Goal: Task Accomplishment & Management: Manage account settings

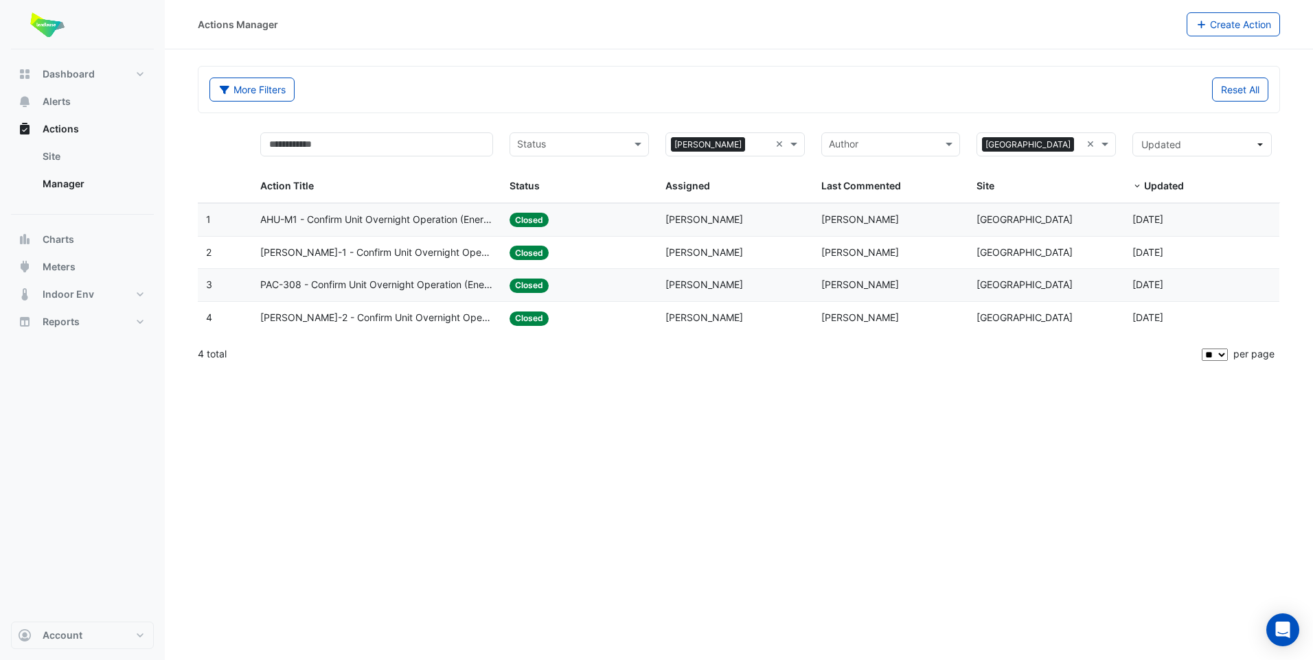
select select "**"
click at [797, 144] on span at bounding box center [795, 145] width 17 height 16
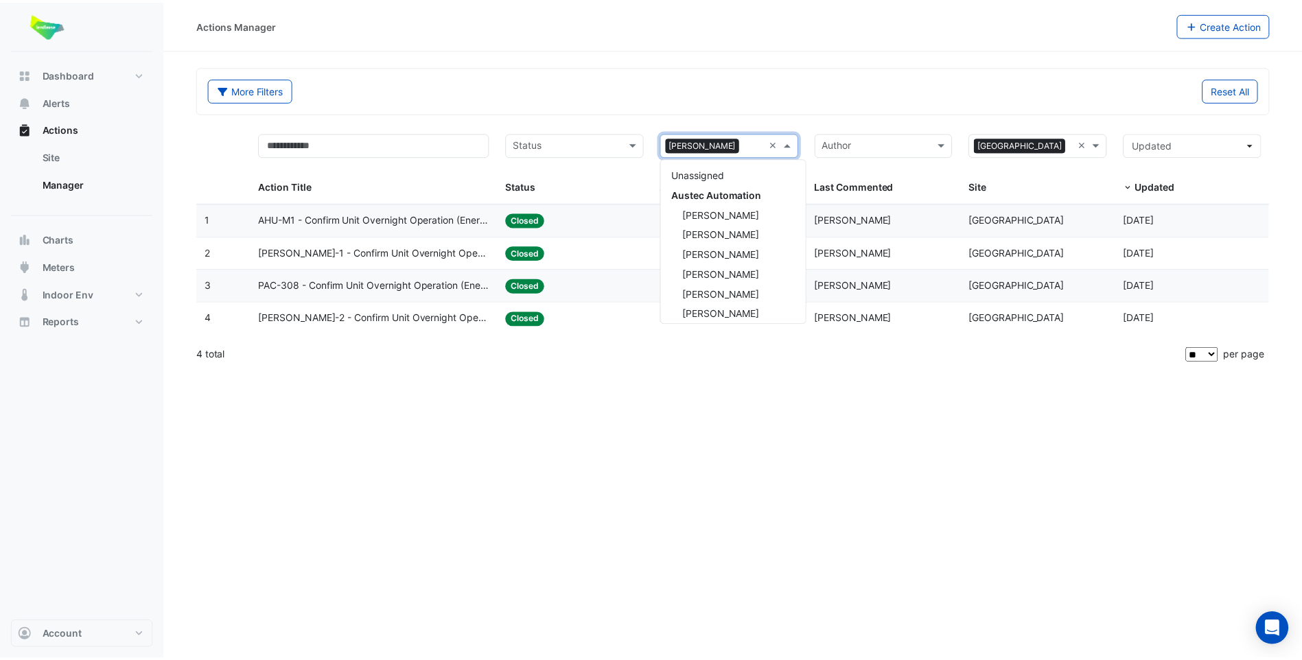
scroll to position [463, 0]
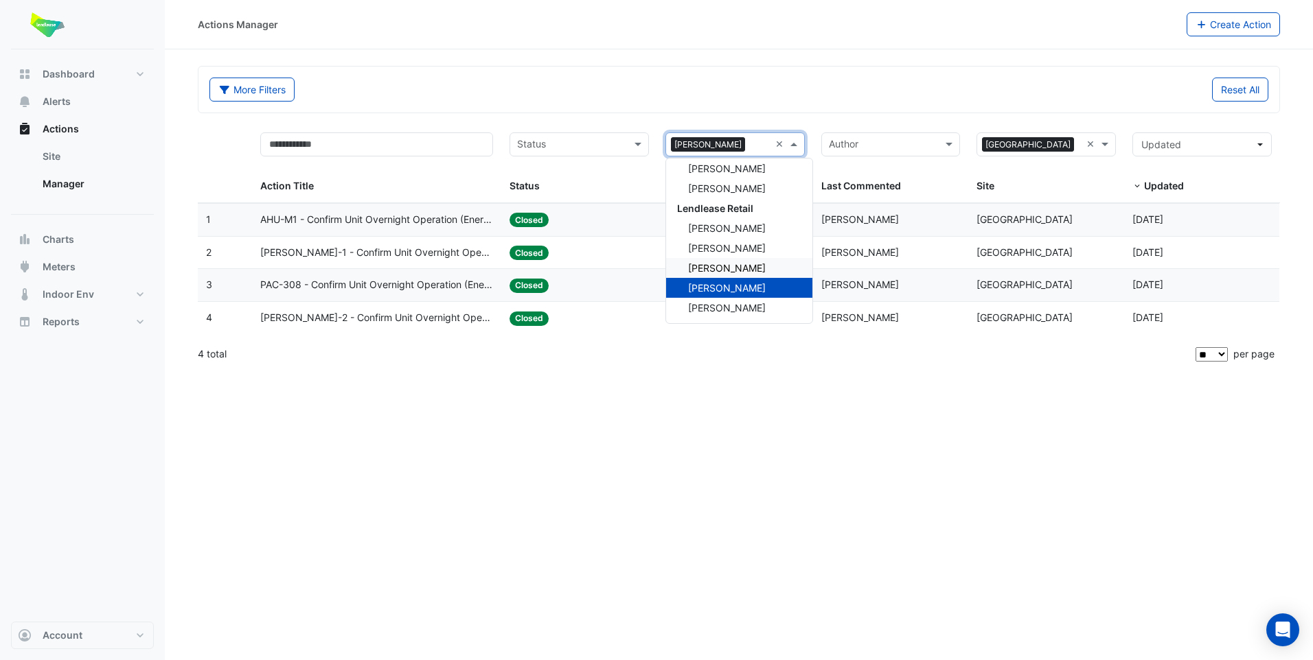
click at [747, 262] on div "[PERSON_NAME]" at bounding box center [739, 268] width 146 height 20
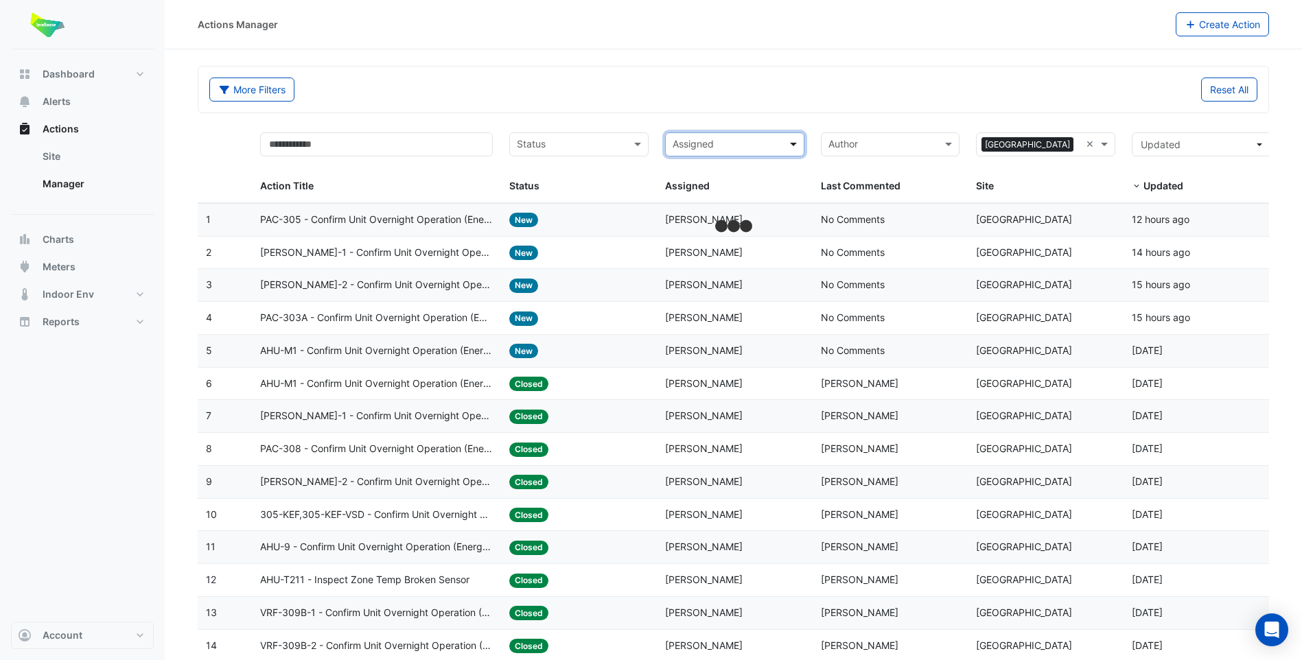
click at [793, 144] on span at bounding box center [795, 145] width 17 height 16
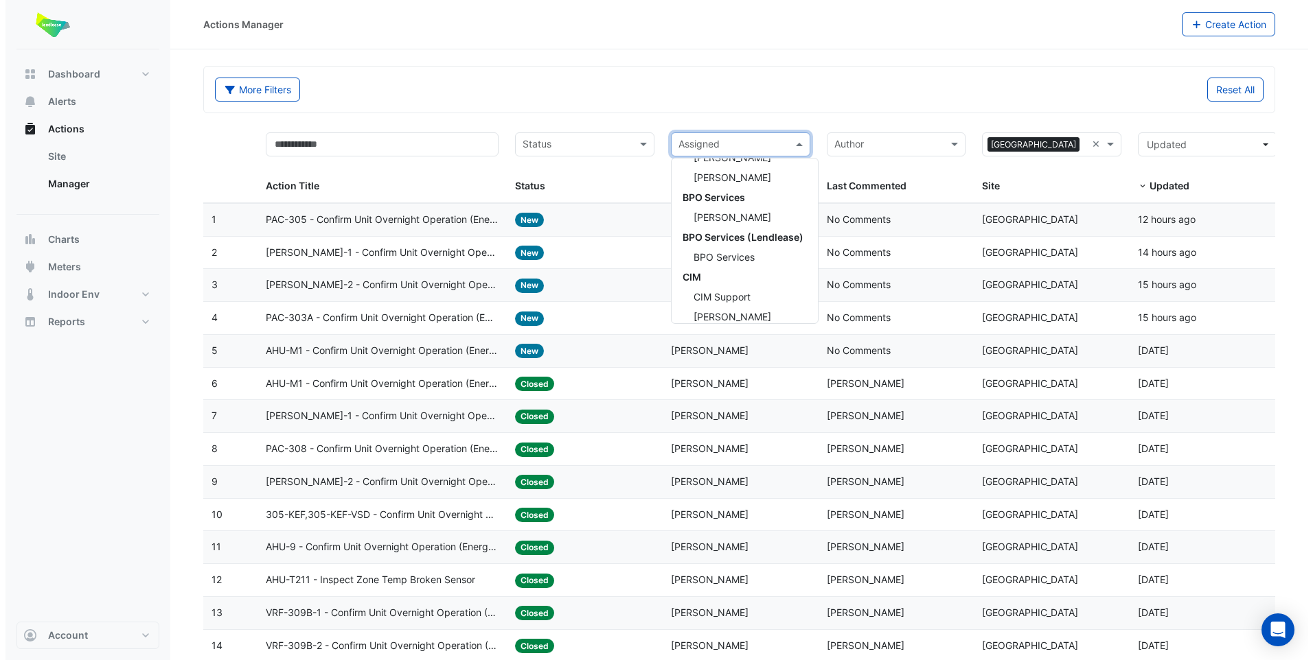
scroll to position [463, 0]
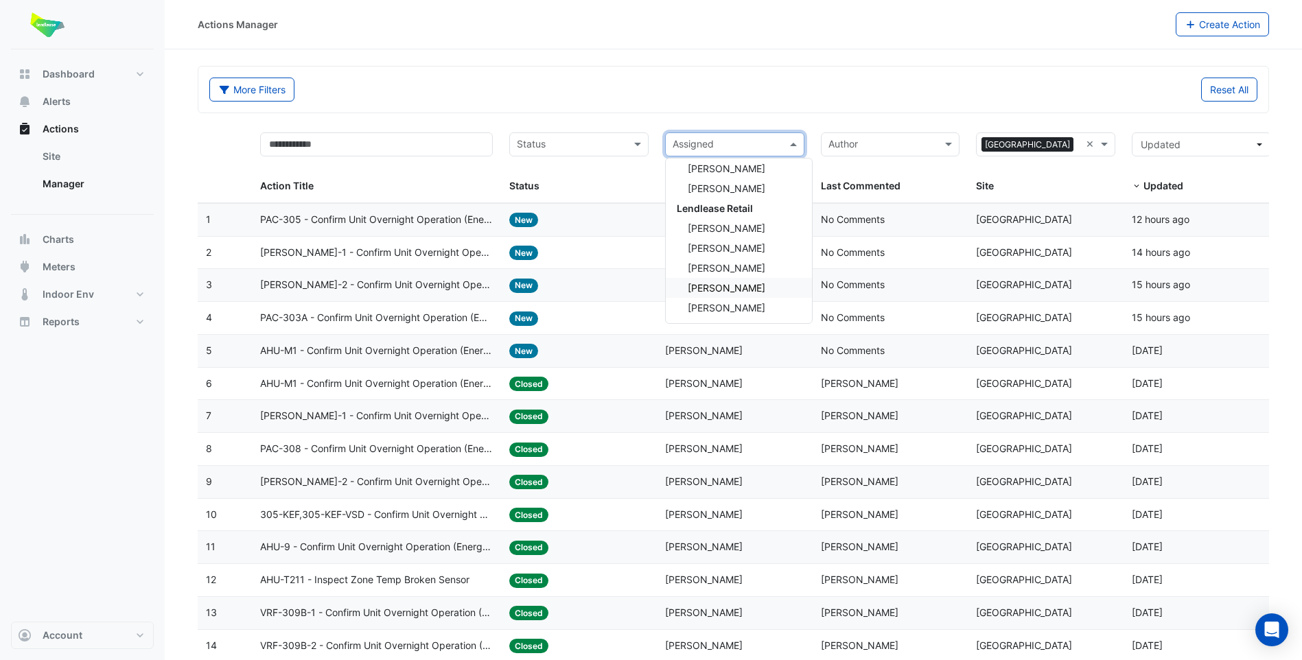
click at [740, 291] on span "[PERSON_NAME]" at bounding box center [727, 288] width 78 height 12
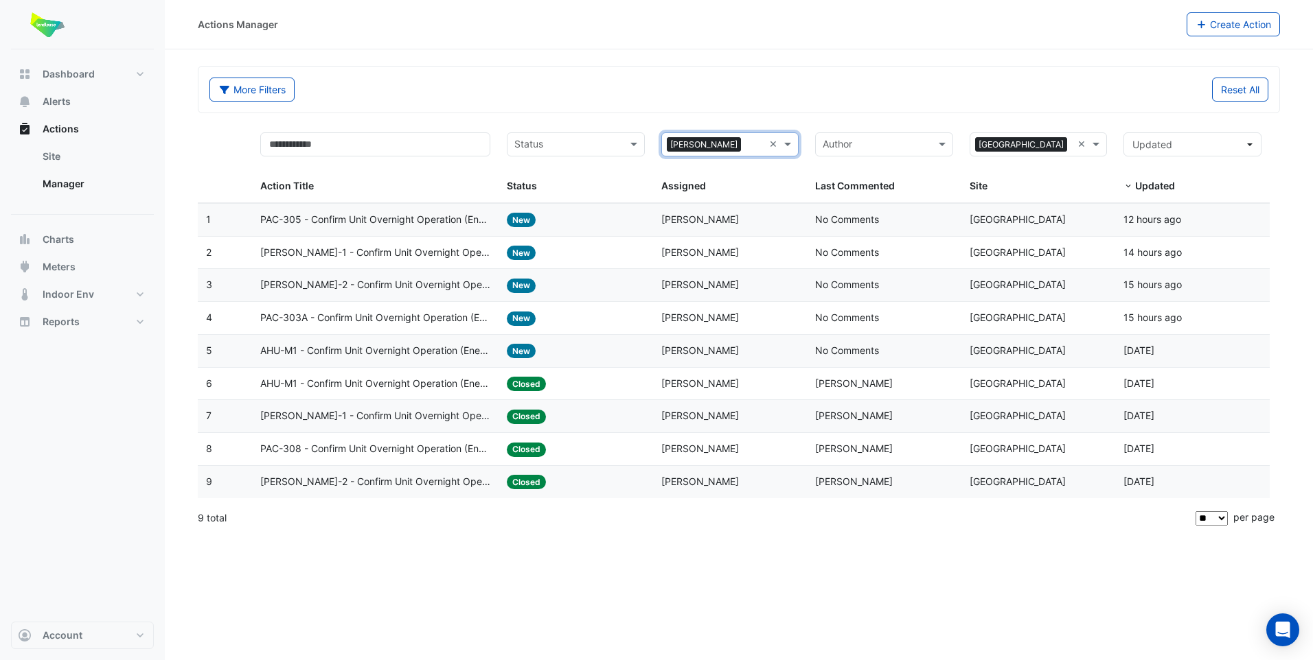
click at [330, 216] on span "PAC-305 - Confirm Unit Overnight Operation (Energy Waste)" at bounding box center [375, 220] width 230 height 16
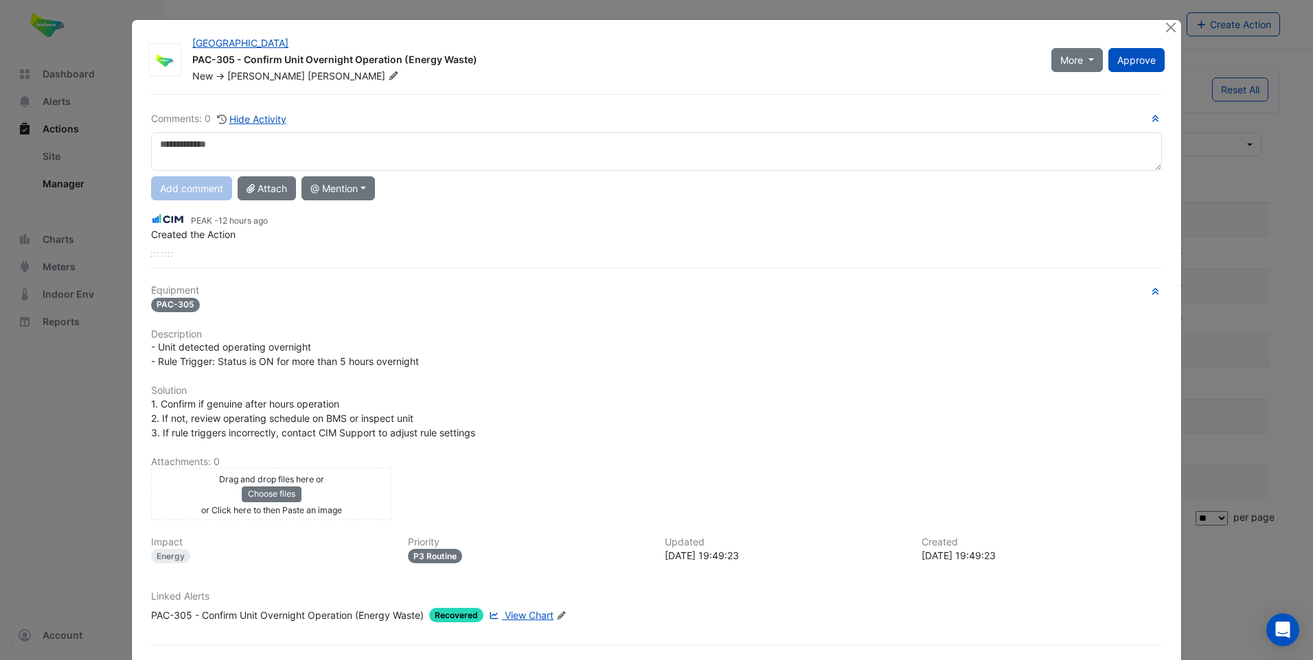
click at [256, 152] on textarea at bounding box center [656, 151] width 1011 height 38
type textarea "**********"
click at [187, 190] on button "Add comment" at bounding box center [191, 188] width 81 height 24
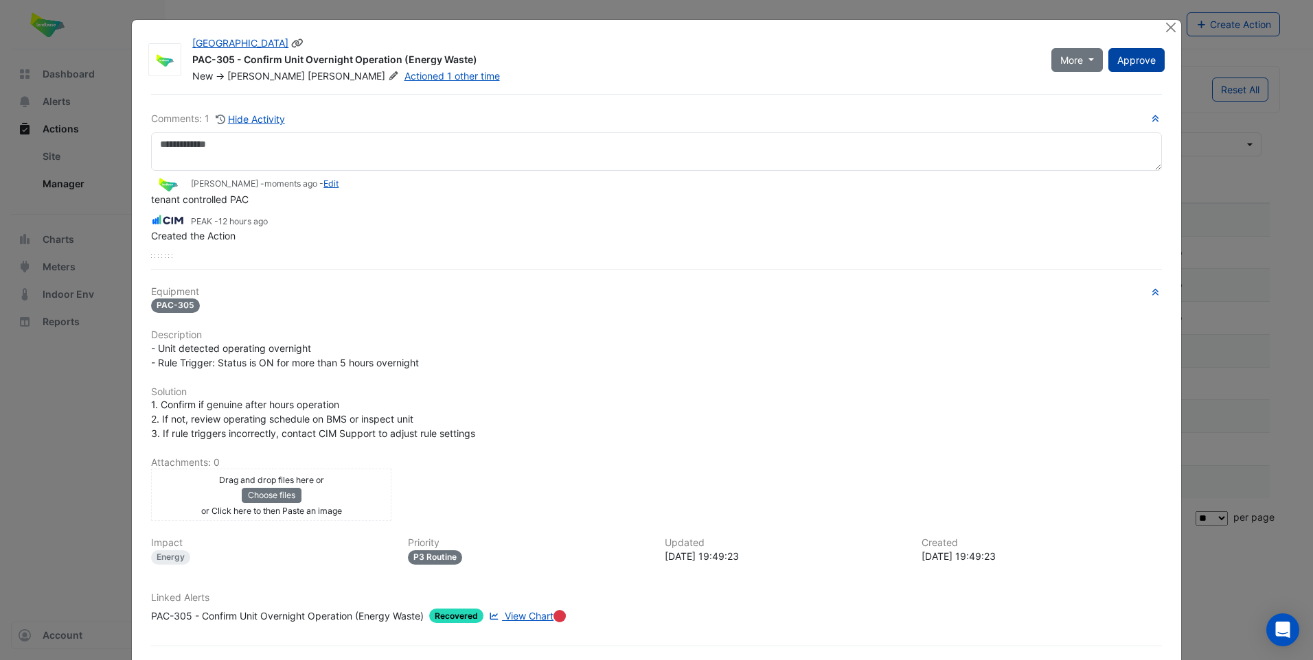
drag, startPoint x: 1139, startPoint y: 76, endPoint x: 1133, endPoint y: 70, distance: 8.7
click at [1138, 76] on div "More Resolve On Hold Not Doing Approve" at bounding box center [1108, 59] width 130 height 47
click at [1133, 68] on button "Approve" at bounding box center [1136, 60] width 56 height 24
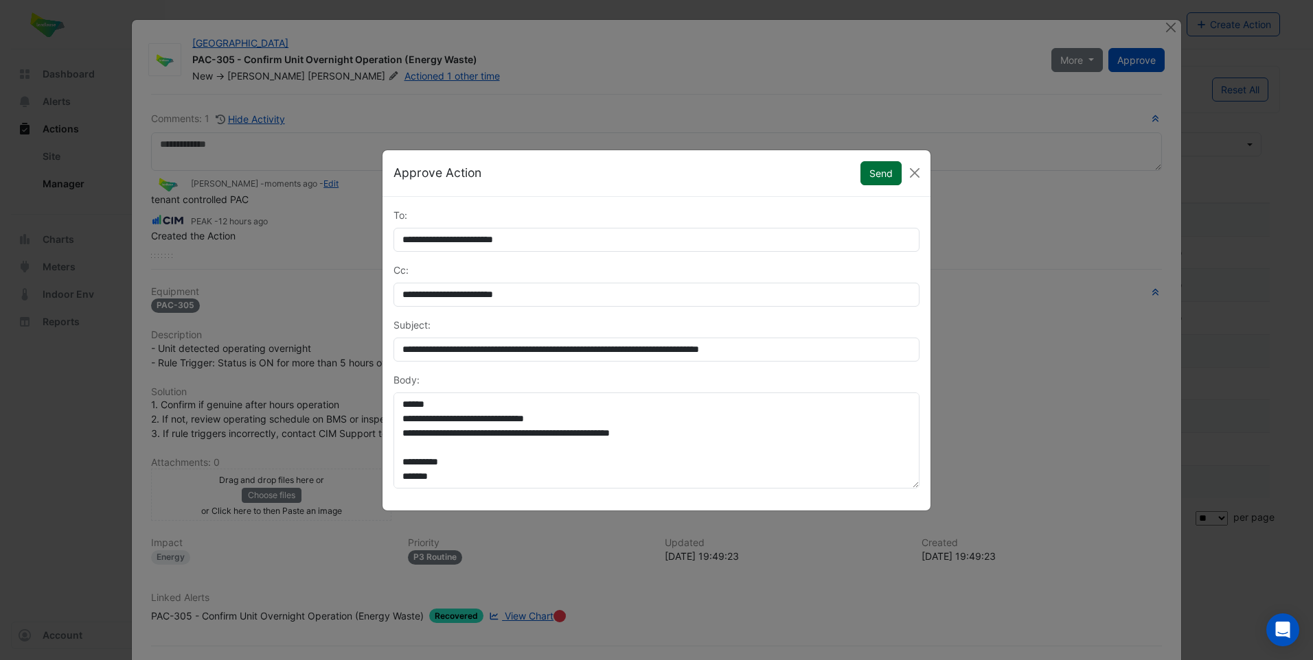
click at [886, 177] on button "Send" at bounding box center [880, 173] width 41 height 24
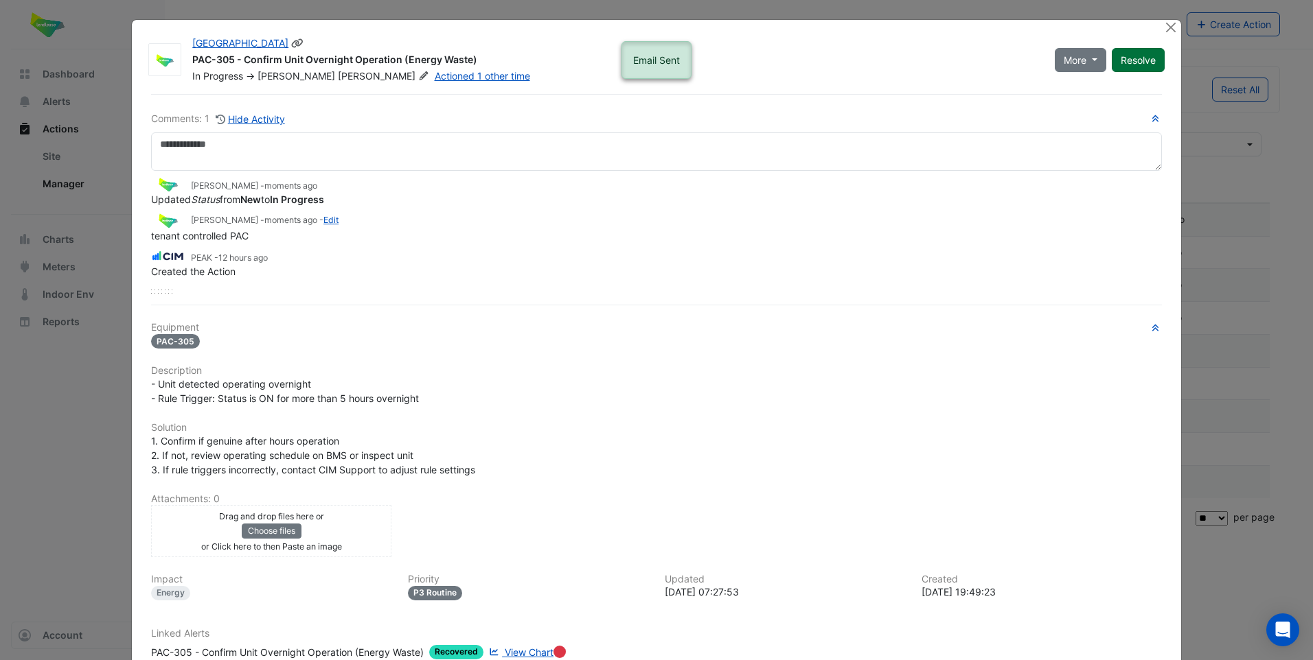
click at [1143, 59] on button "Resolve" at bounding box center [1137, 60] width 53 height 24
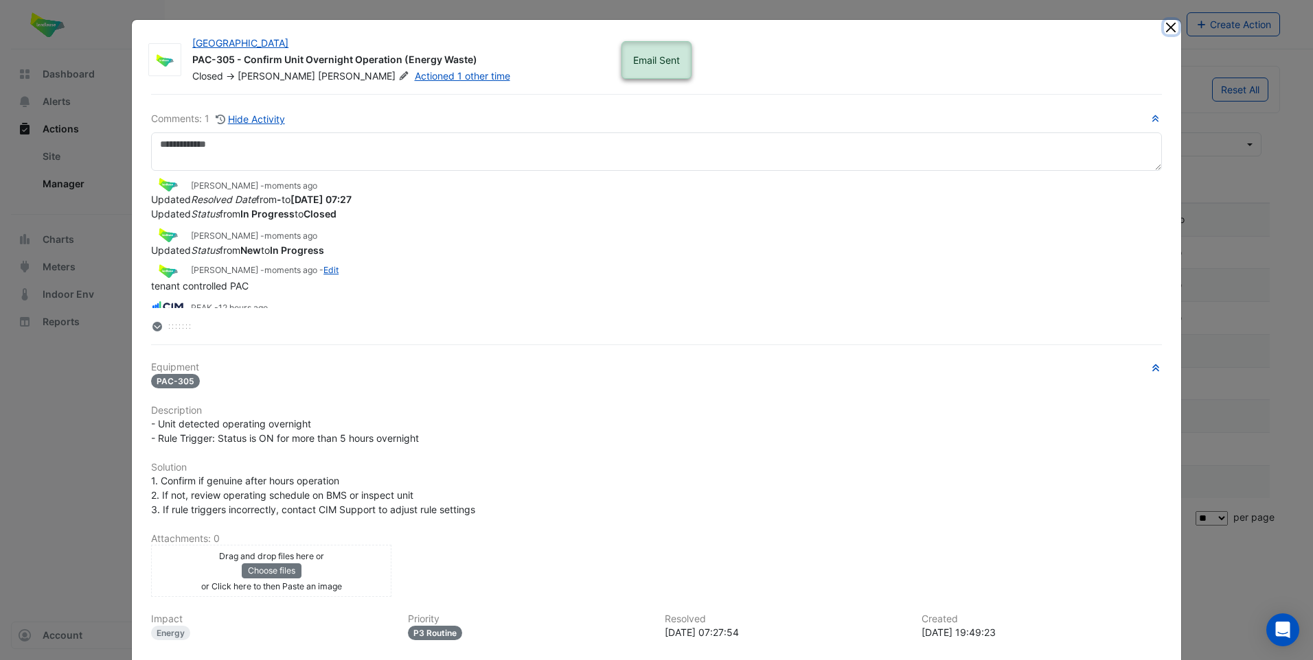
click at [1167, 31] on button "Close" at bounding box center [1171, 27] width 14 height 14
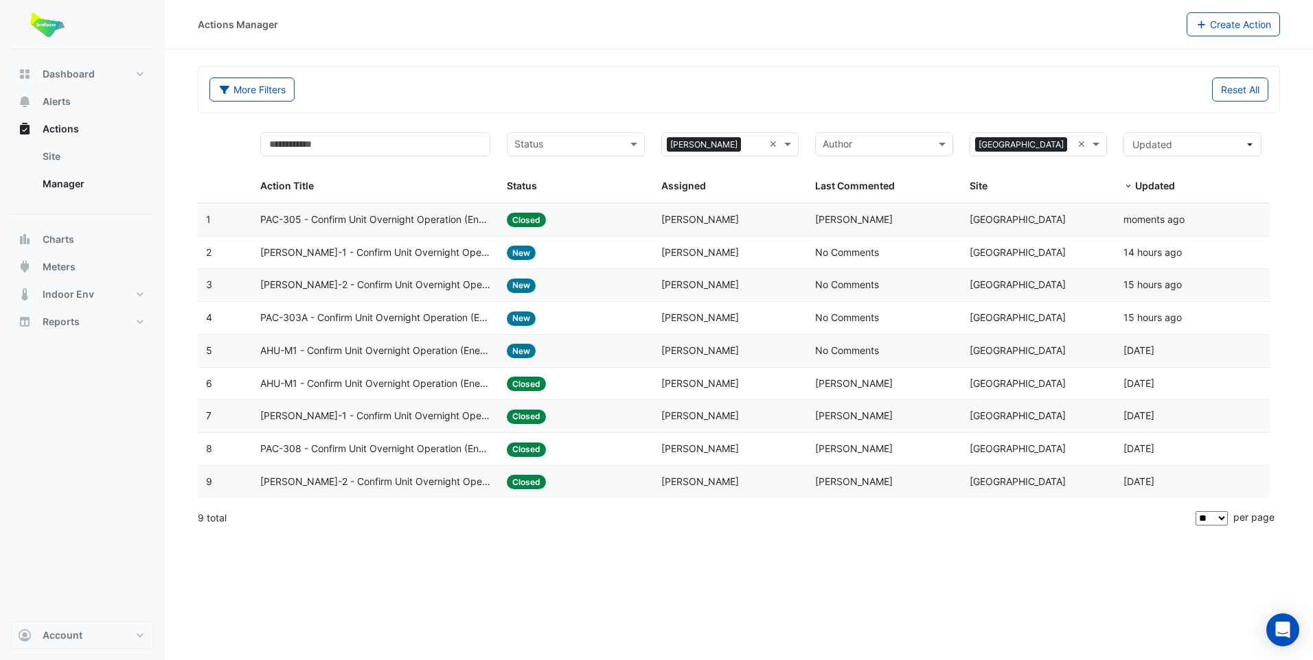
click at [302, 317] on span "PAC-303A - Confirm Unit Overnight Operation (Energy Waste)" at bounding box center [375, 318] width 230 height 16
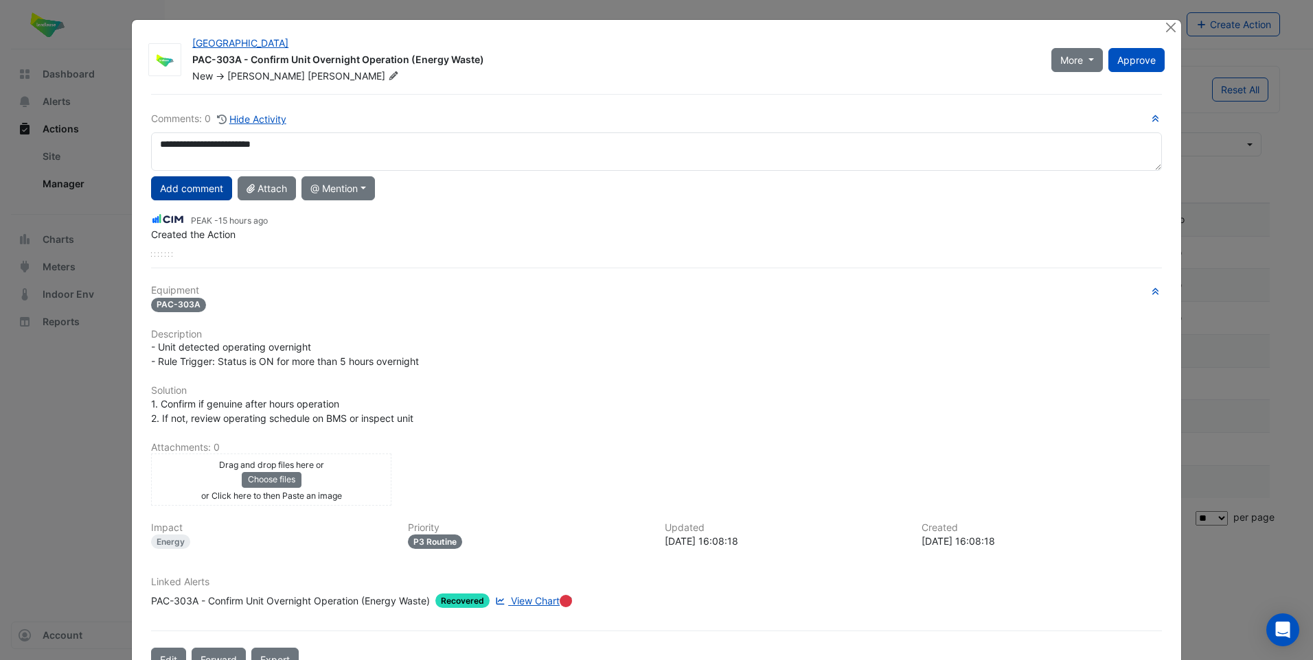
type textarea "**********"
click at [198, 178] on button "Add comment" at bounding box center [191, 188] width 81 height 24
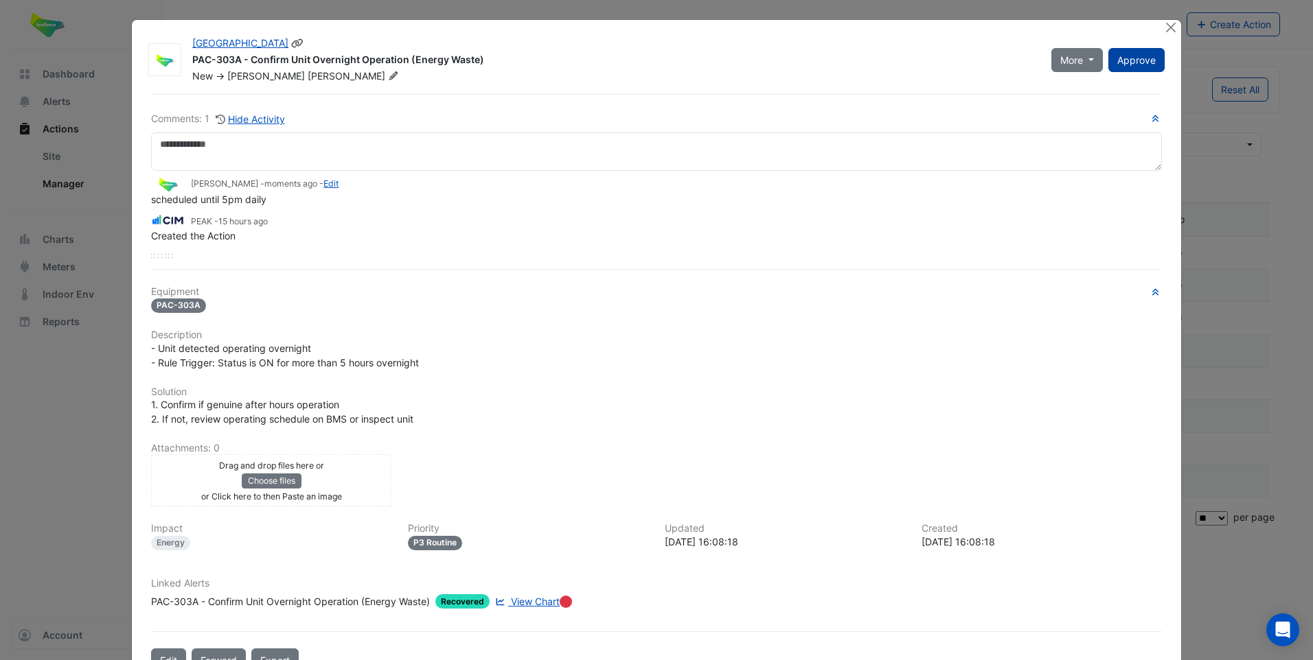
click at [1138, 61] on span "Approve" at bounding box center [1136, 60] width 38 height 12
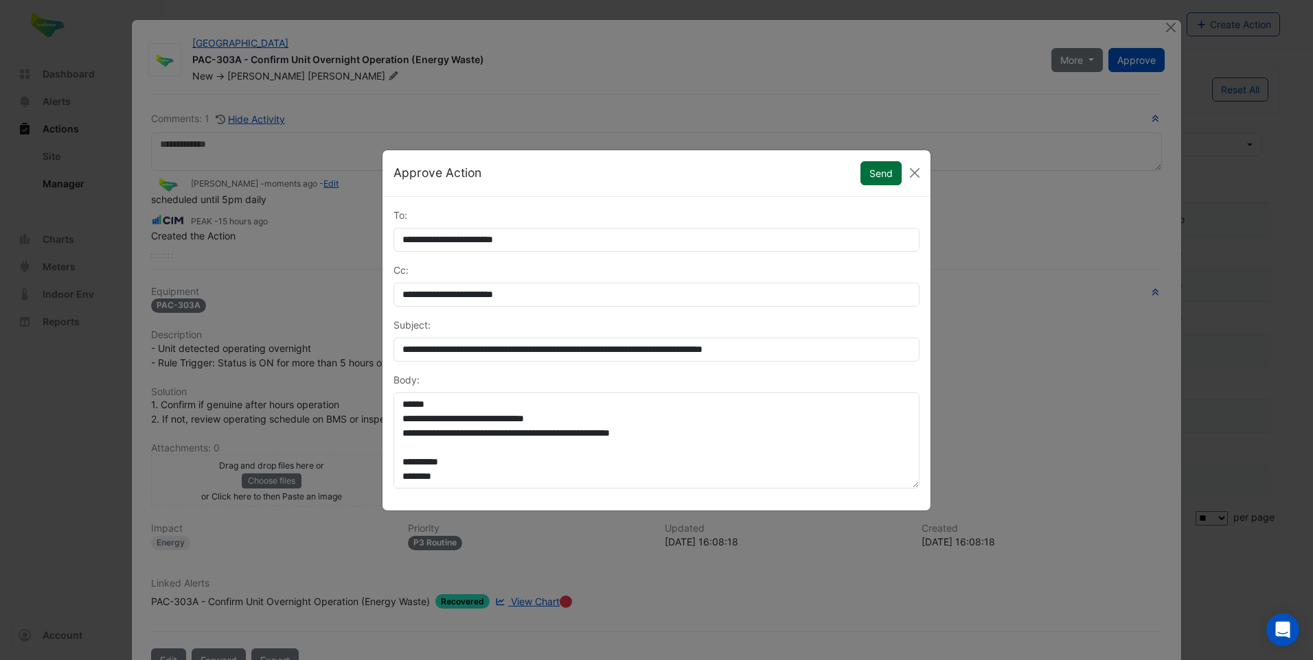
click at [882, 175] on button "Send" at bounding box center [880, 173] width 41 height 24
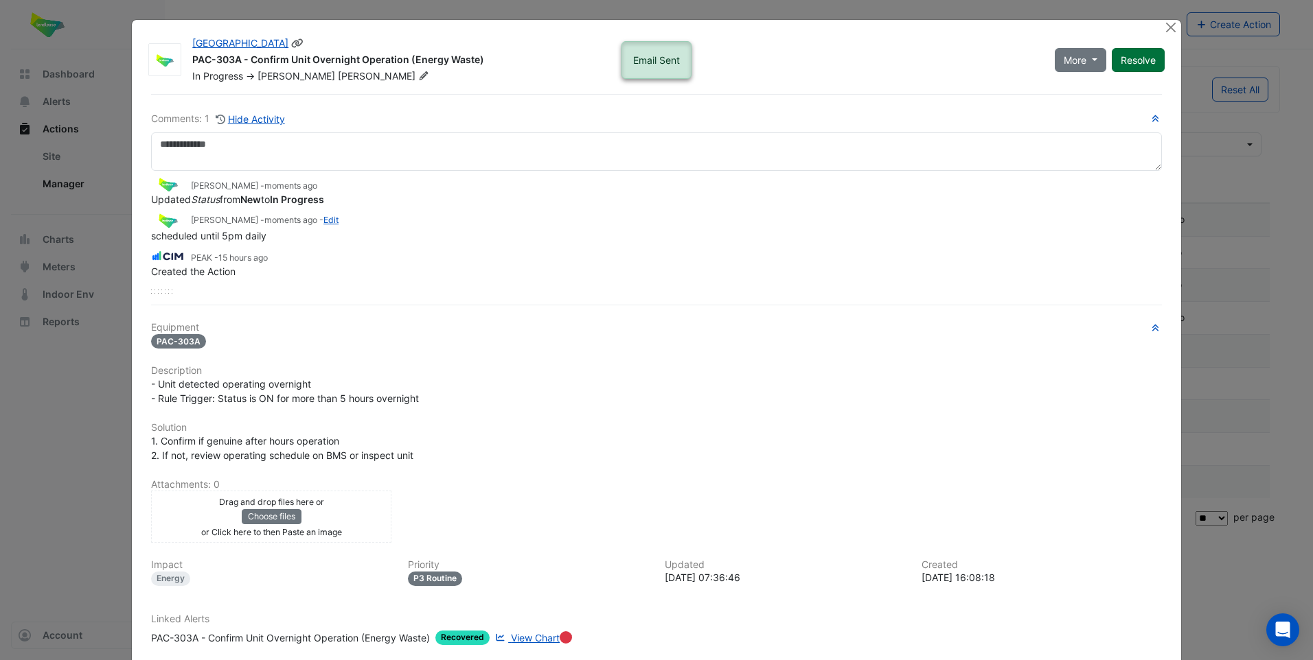
click at [1144, 58] on button "Resolve" at bounding box center [1137, 60] width 53 height 24
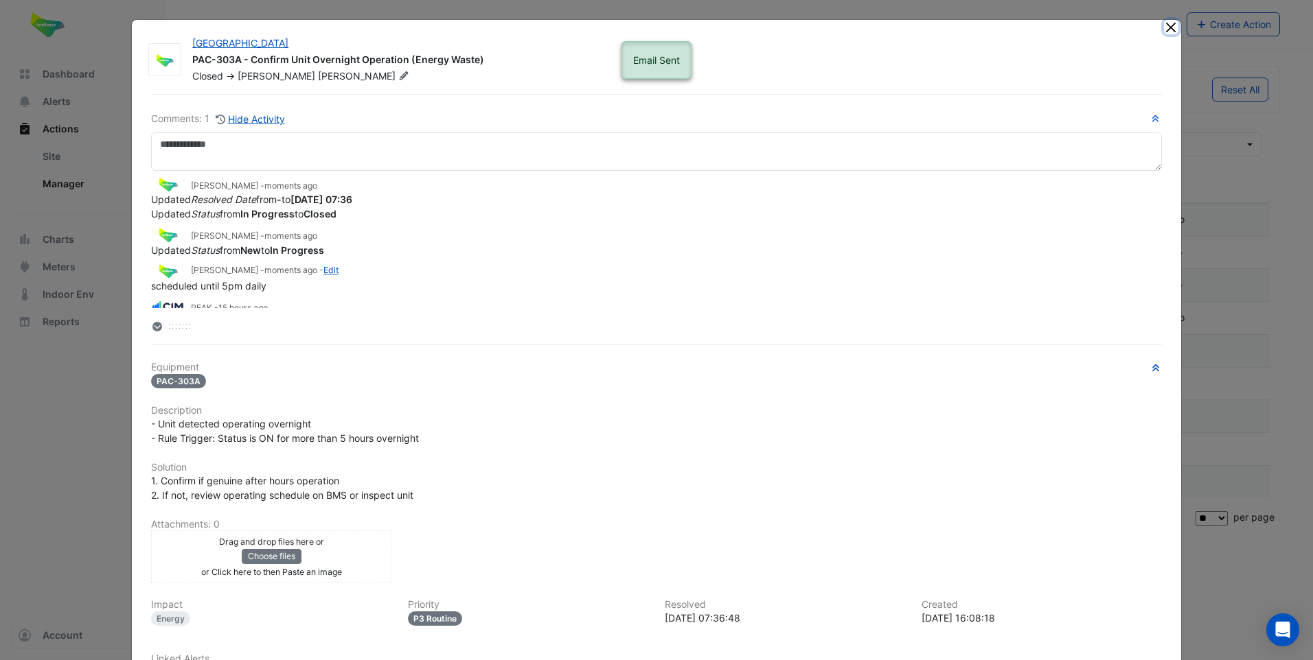
click at [1168, 26] on button "Close" at bounding box center [1171, 27] width 14 height 14
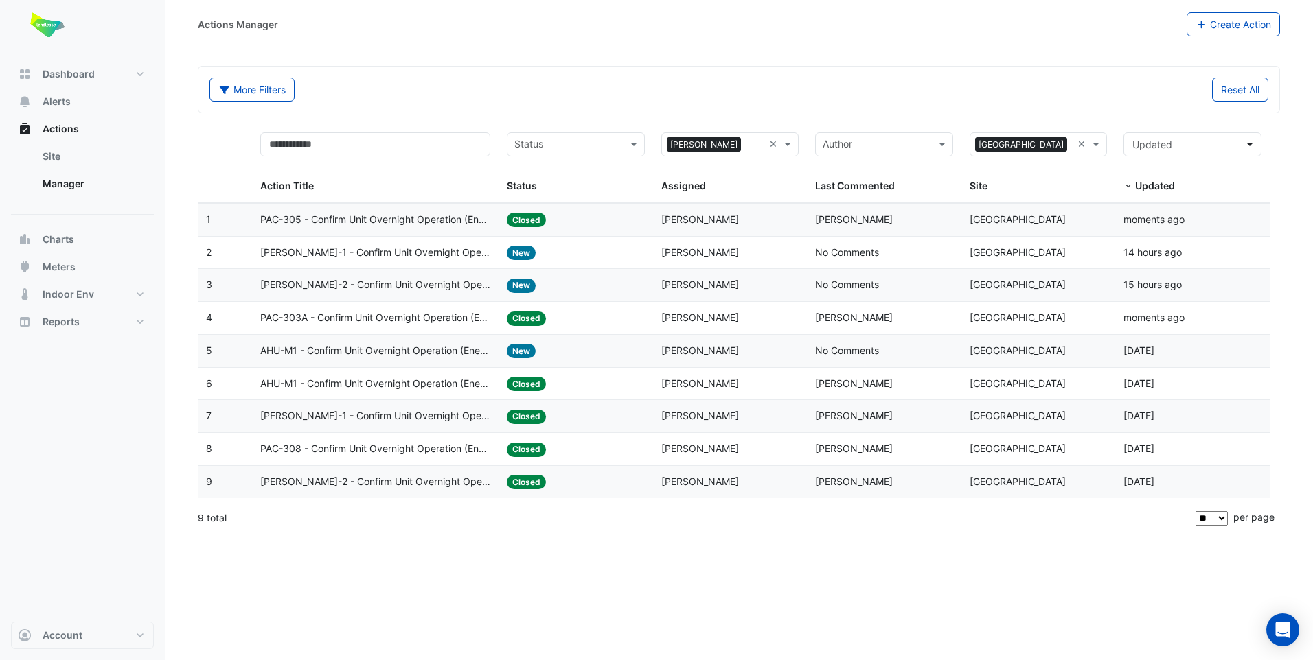
click at [292, 350] on span "AHU-M1 - Confirm Unit Overnight Operation (Energy Waste)" at bounding box center [375, 351] width 230 height 16
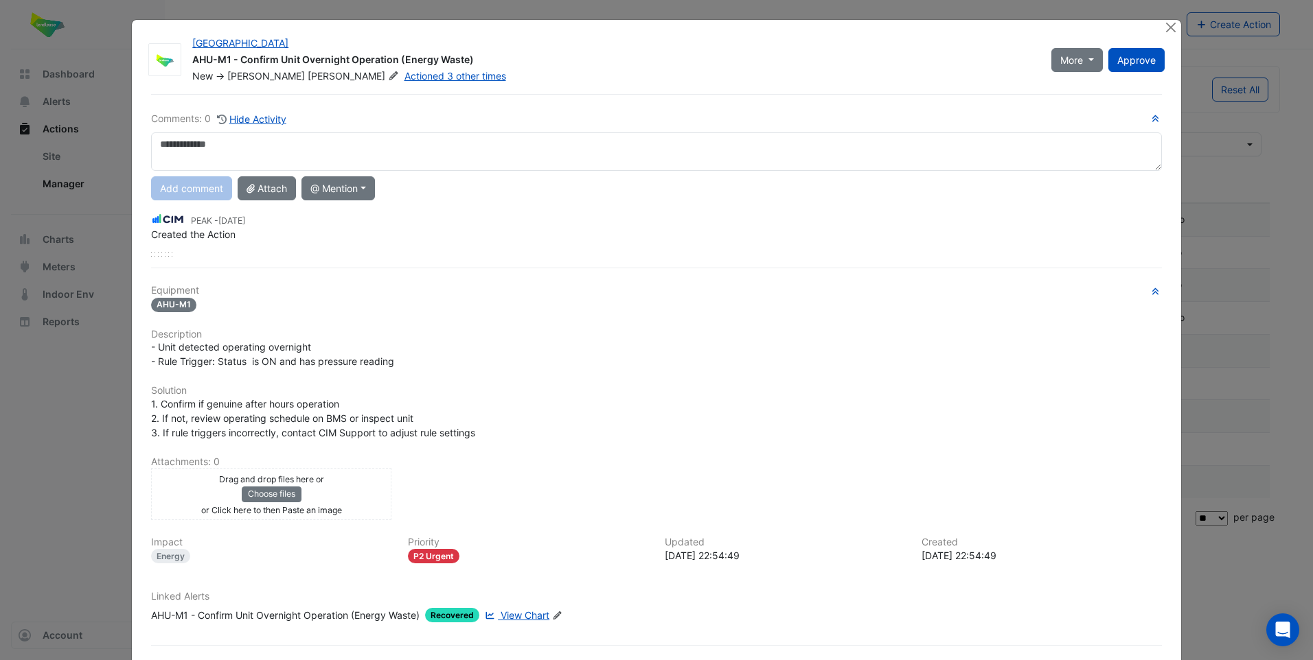
click at [322, 159] on textarea at bounding box center [656, 151] width 1011 height 38
type textarea "**********"
click at [194, 190] on button "Add comment" at bounding box center [191, 188] width 81 height 24
click at [1131, 63] on span "Approve" at bounding box center [1136, 60] width 38 height 12
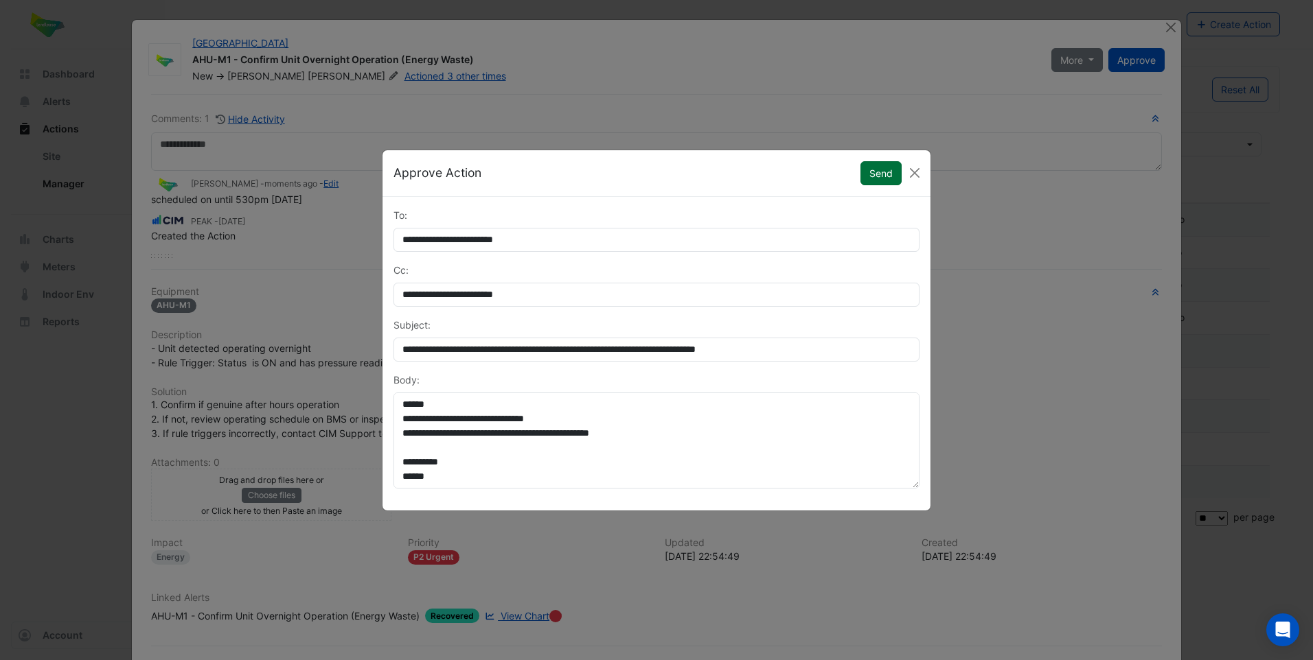
click at [884, 179] on button "Send" at bounding box center [880, 173] width 41 height 24
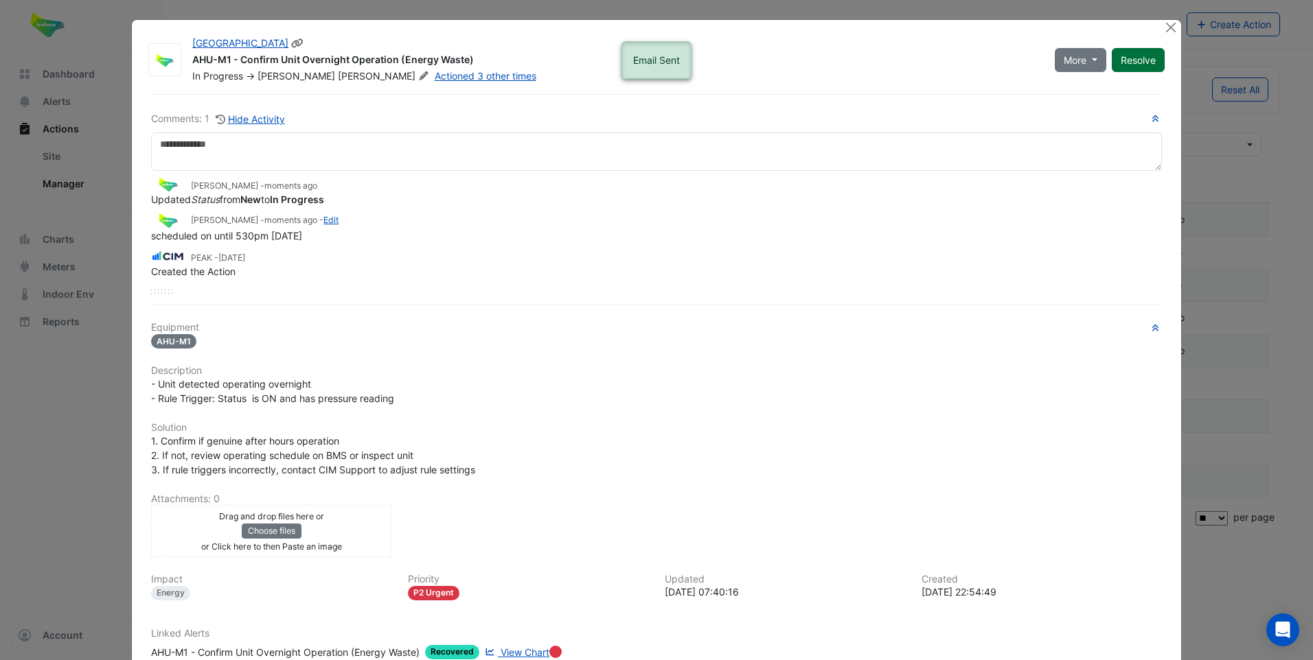
click at [1137, 65] on button "Resolve" at bounding box center [1137, 60] width 53 height 24
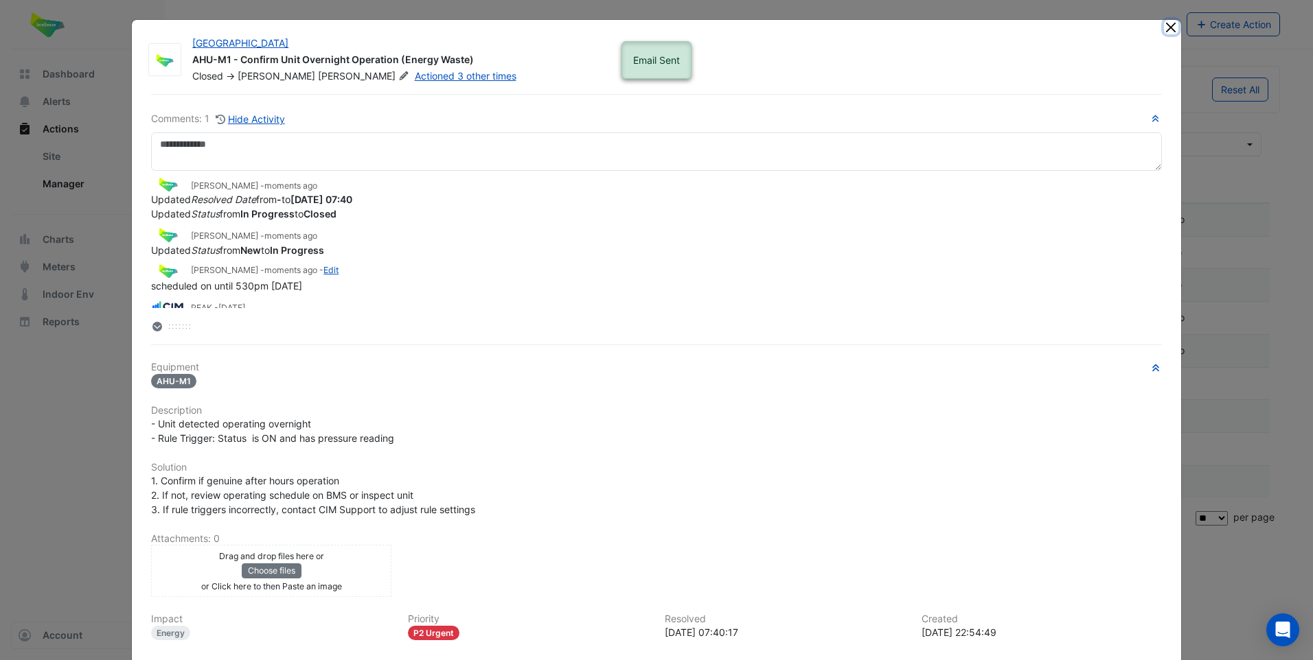
click at [1165, 25] on button "Close" at bounding box center [1171, 27] width 14 height 14
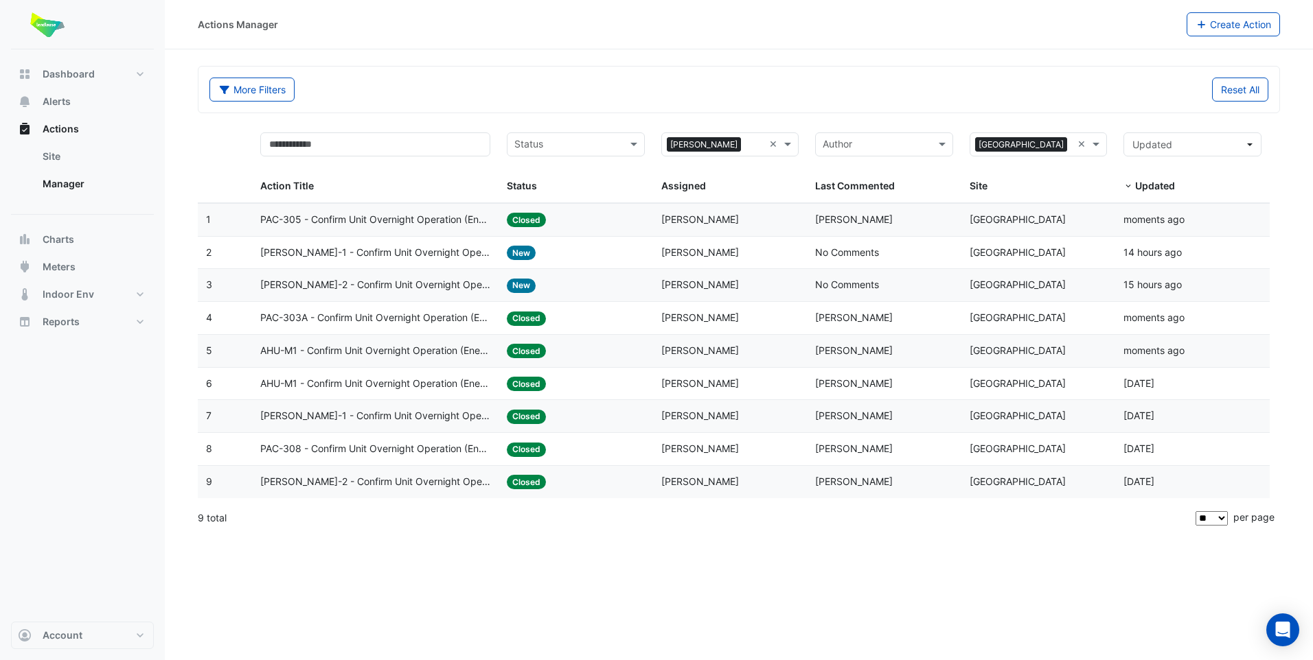
click at [466, 253] on span "[PERSON_NAME]-1 - Confirm Unit Overnight Operation (Energy Waste)" at bounding box center [375, 253] width 230 height 16
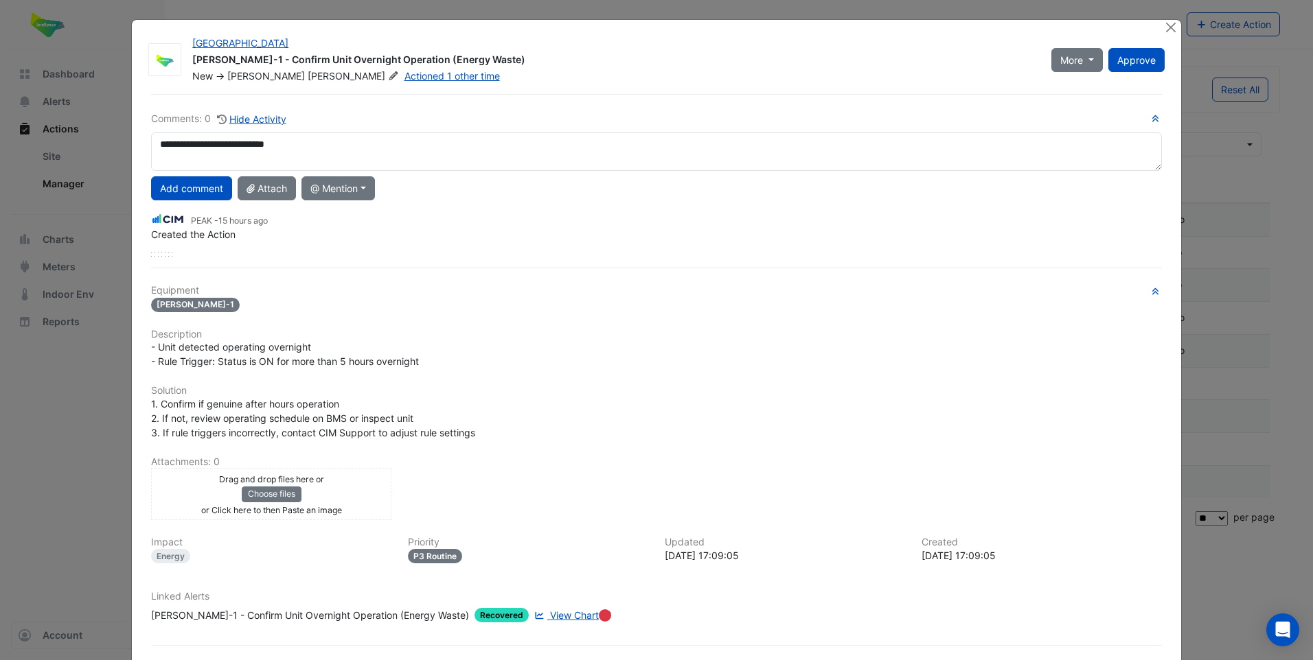
drag, startPoint x: 332, startPoint y: 146, endPoint x: 141, endPoint y: 154, distance: 191.7
click at [143, 154] on div "**********" at bounding box center [656, 151] width 1027 height 38
type textarea "**********"
click at [207, 190] on button "Add comment" at bounding box center [191, 188] width 81 height 24
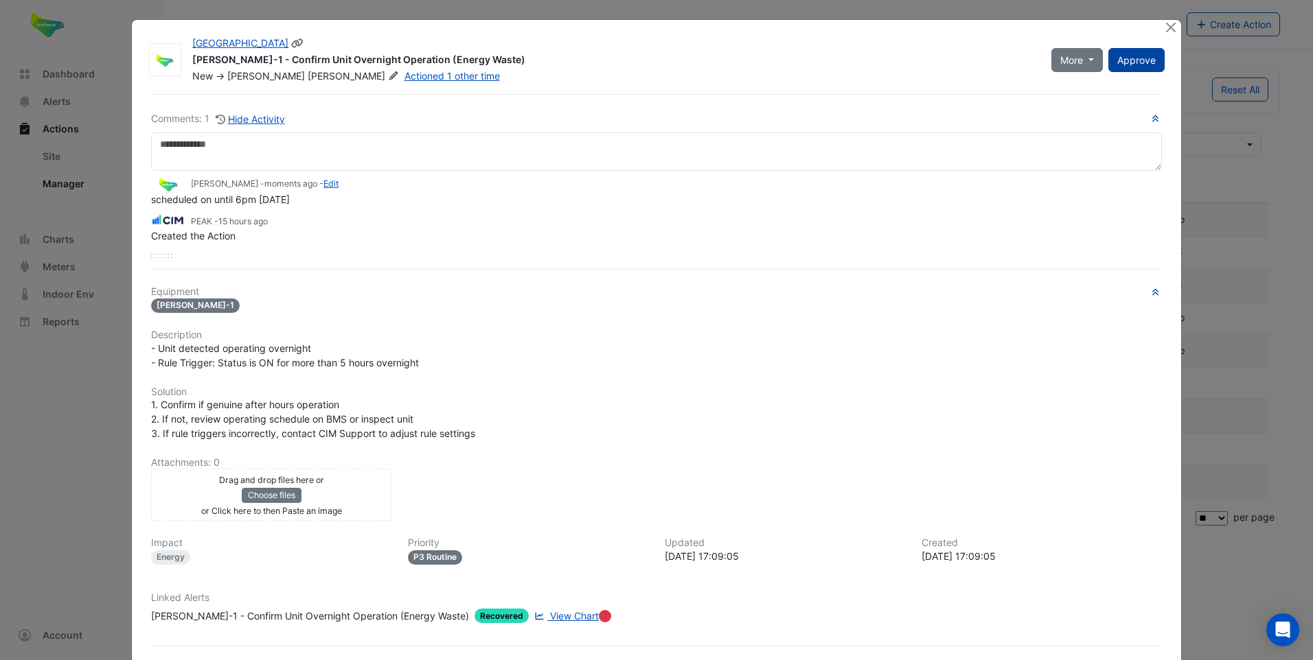
click at [1134, 62] on span "Approve" at bounding box center [1136, 60] width 38 height 12
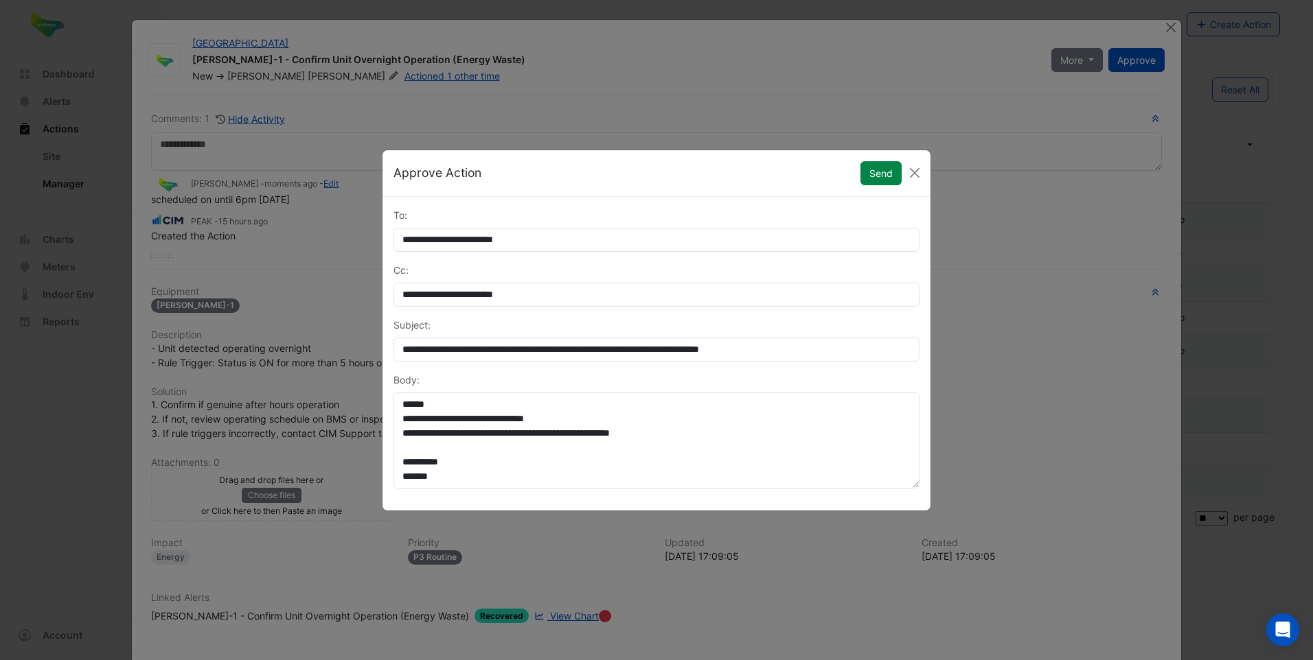
click at [875, 171] on button "Send" at bounding box center [880, 173] width 41 height 24
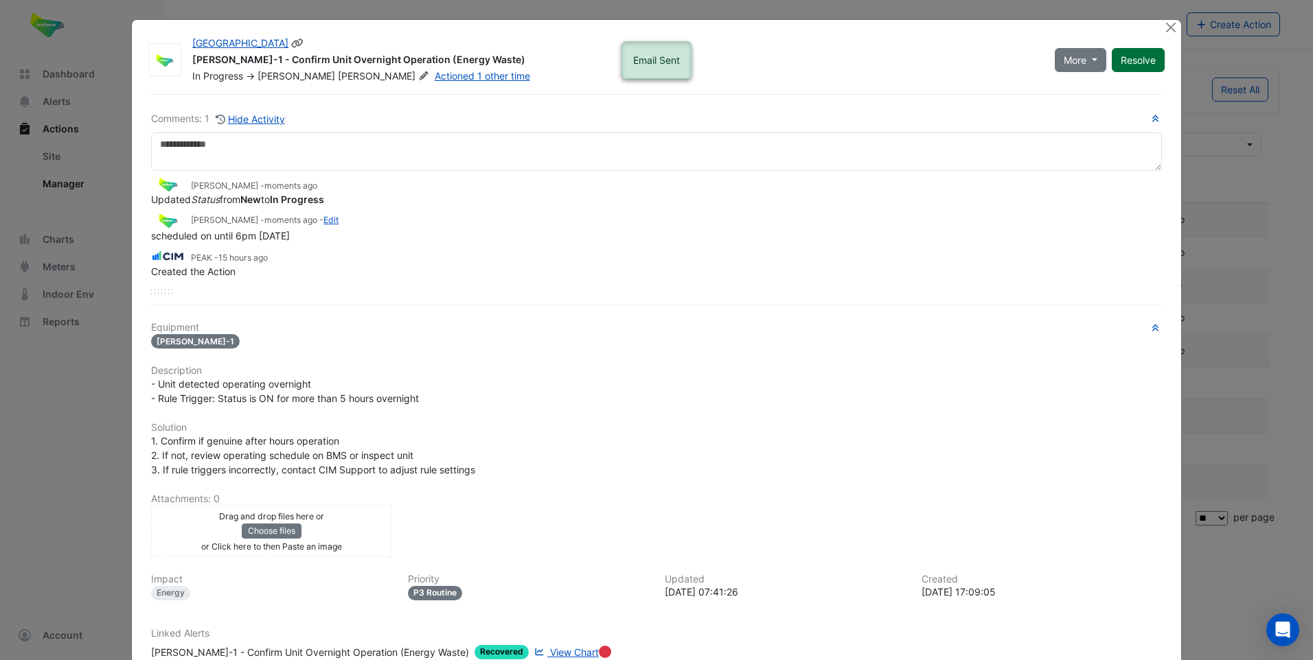
click at [1138, 60] on button "Resolve" at bounding box center [1137, 60] width 53 height 24
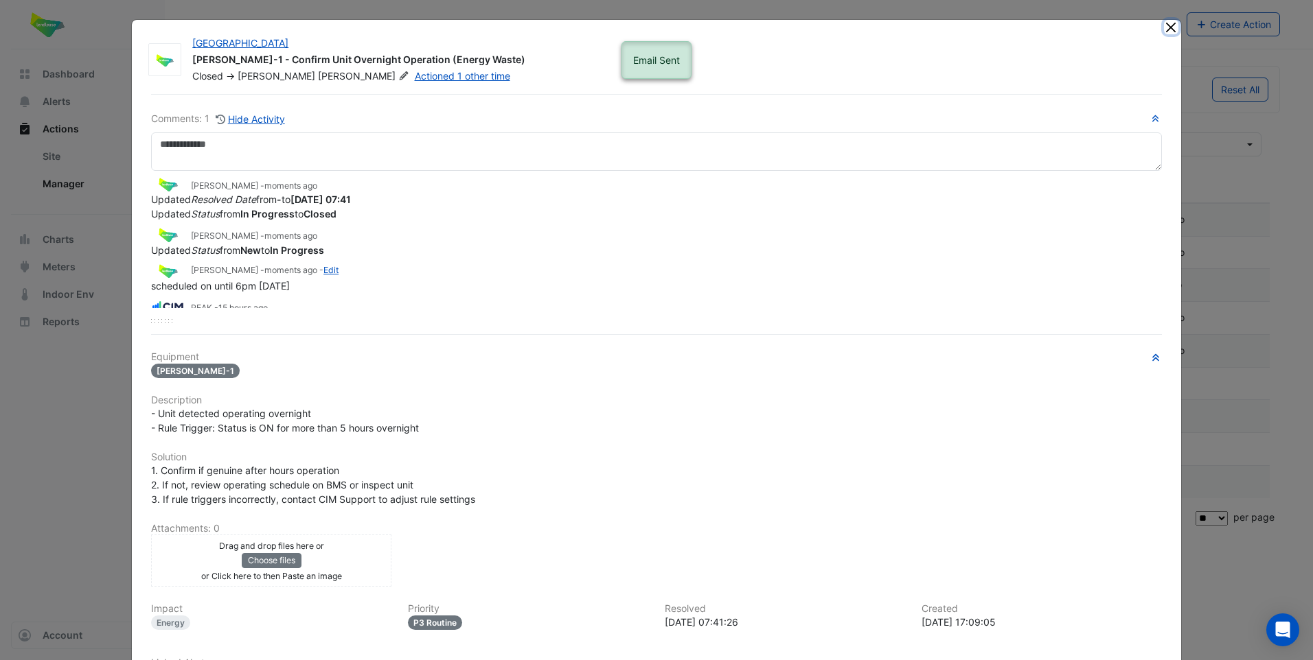
click at [1165, 26] on button "Close" at bounding box center [1171, 27] width 14 height 14
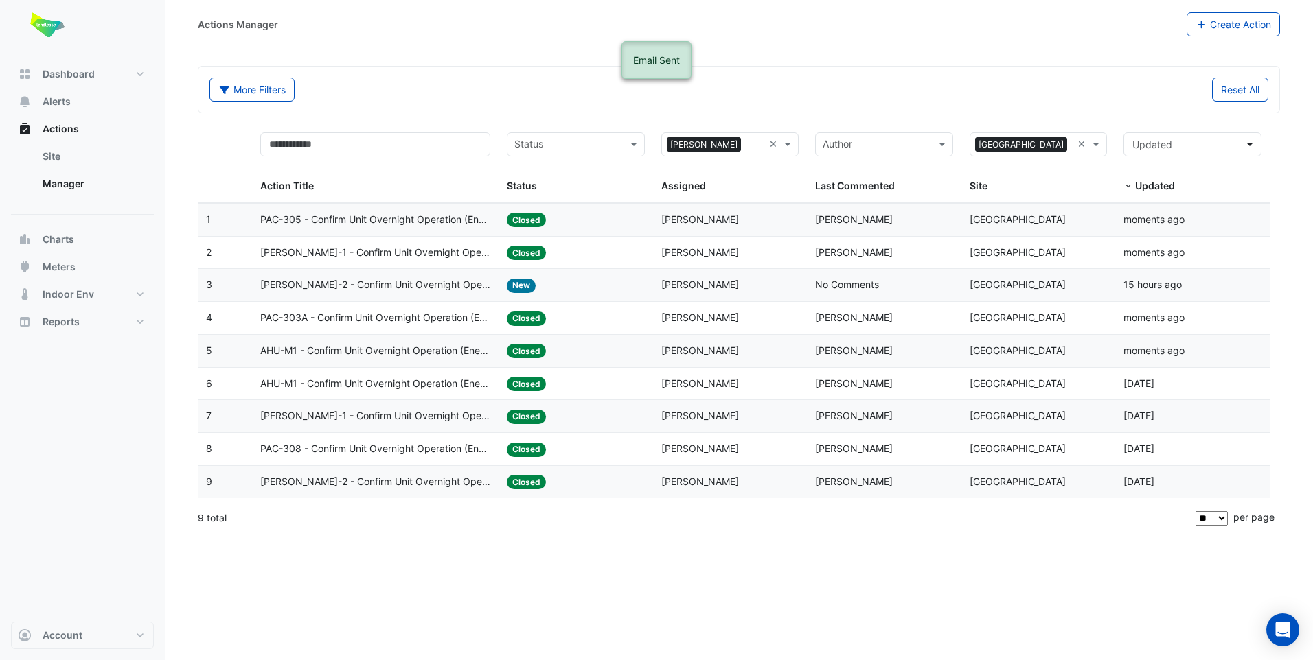
click at [476, 281] on span "[PERSON_NAME]-2 - Confirm Unit Overnight Operation (Energy Waste)" at bounding box center [375, 285] width 230 height 16
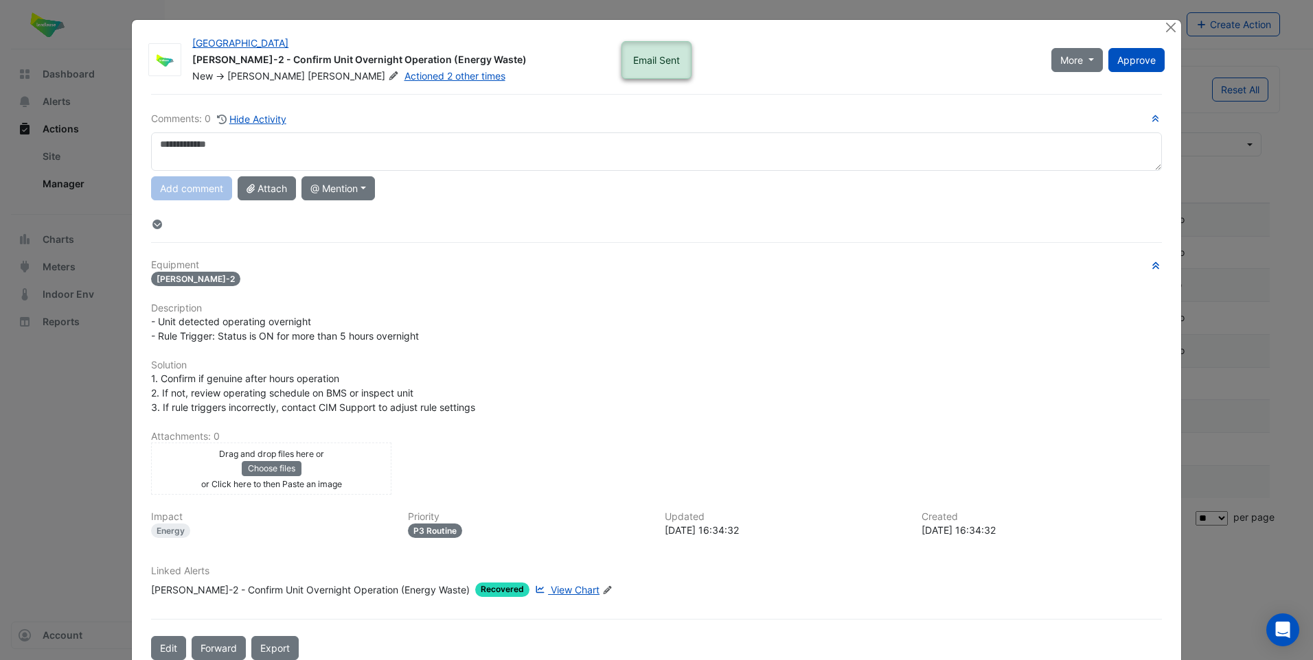
click at [361, 156] on textarea at bounding box center [656, 151] width 1011 height 38
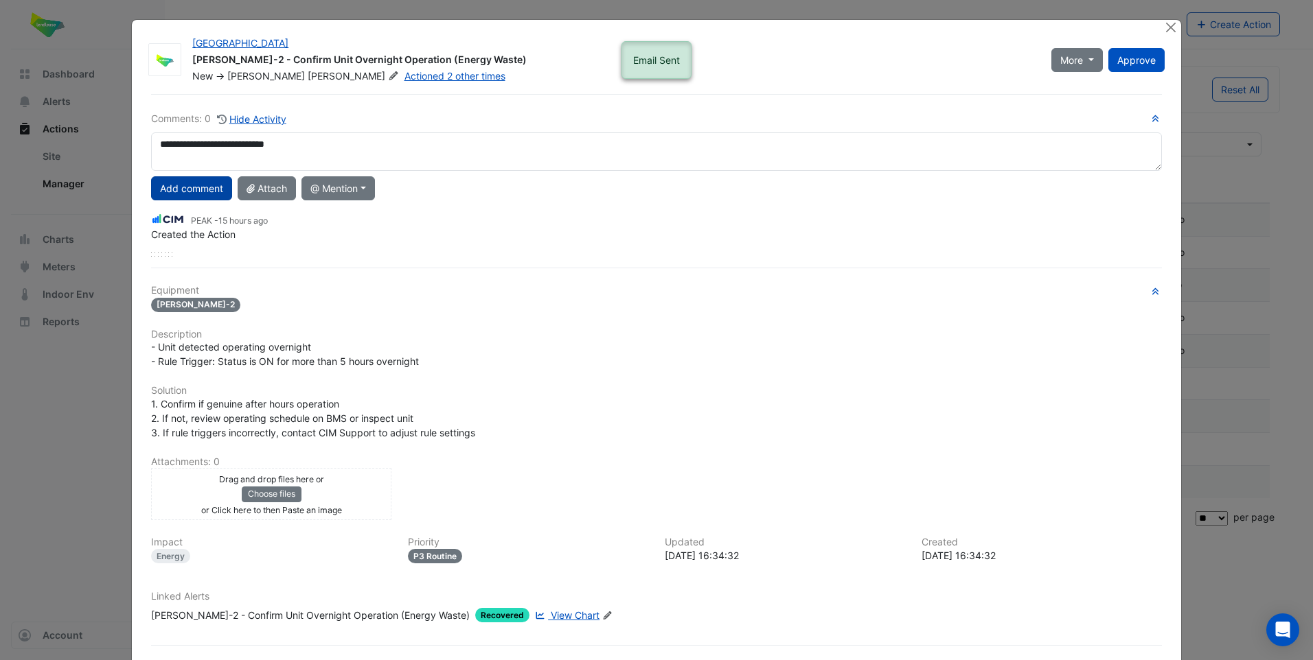
type textarea "**********"
click at [204, 185] on button "Add comment" at bounding box center [191, 188] width 81 height 24
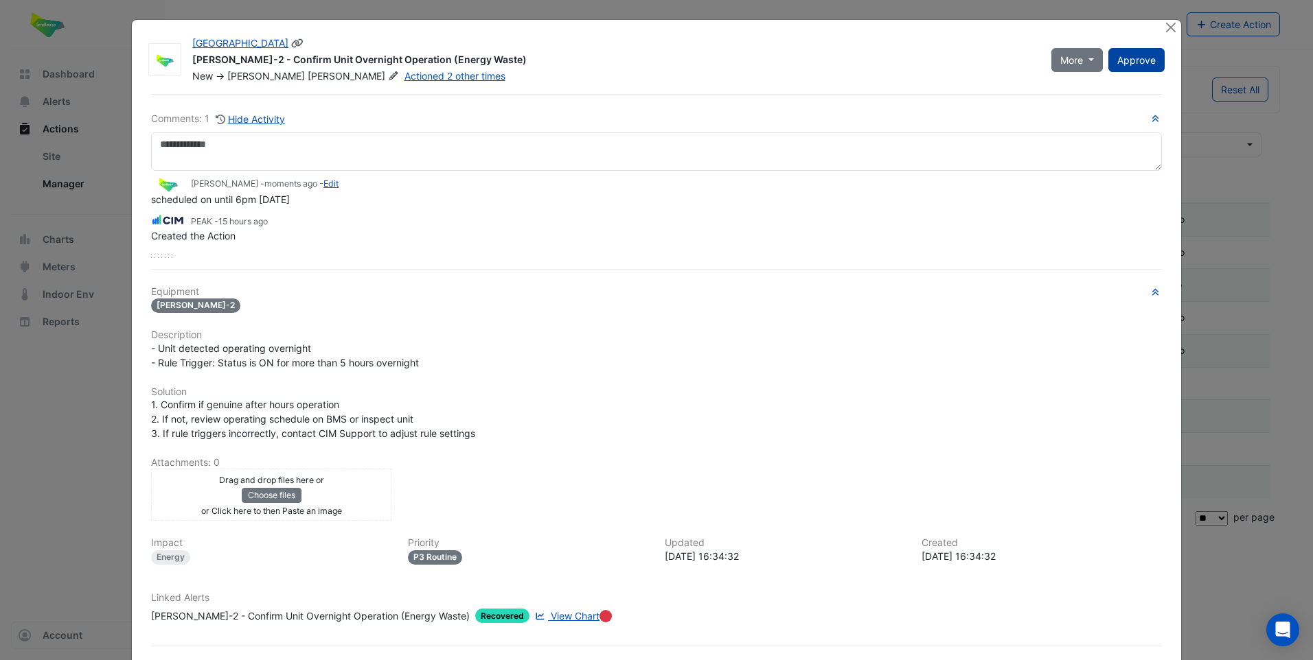
click at [1131, 65] on button "Approve" at bounding box center [1136, 60] width 56 height 24
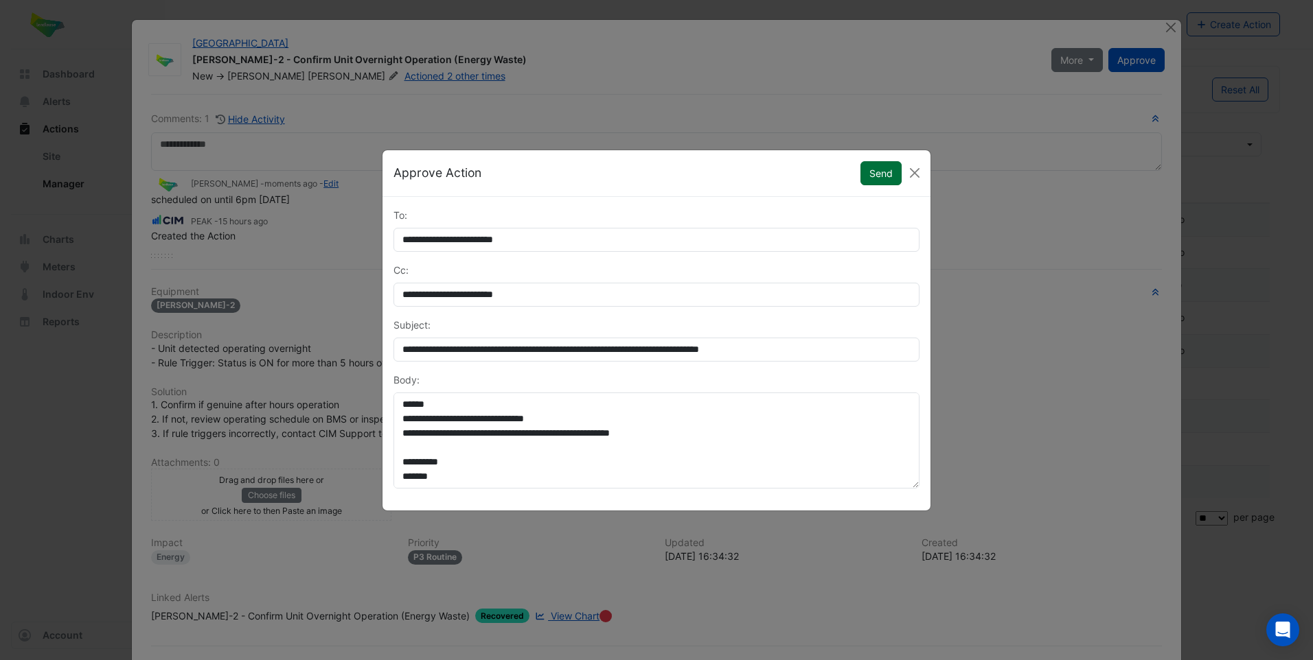
click at [868, 176] on button "Send" at bounding box center [880, 173] width 41 height 24
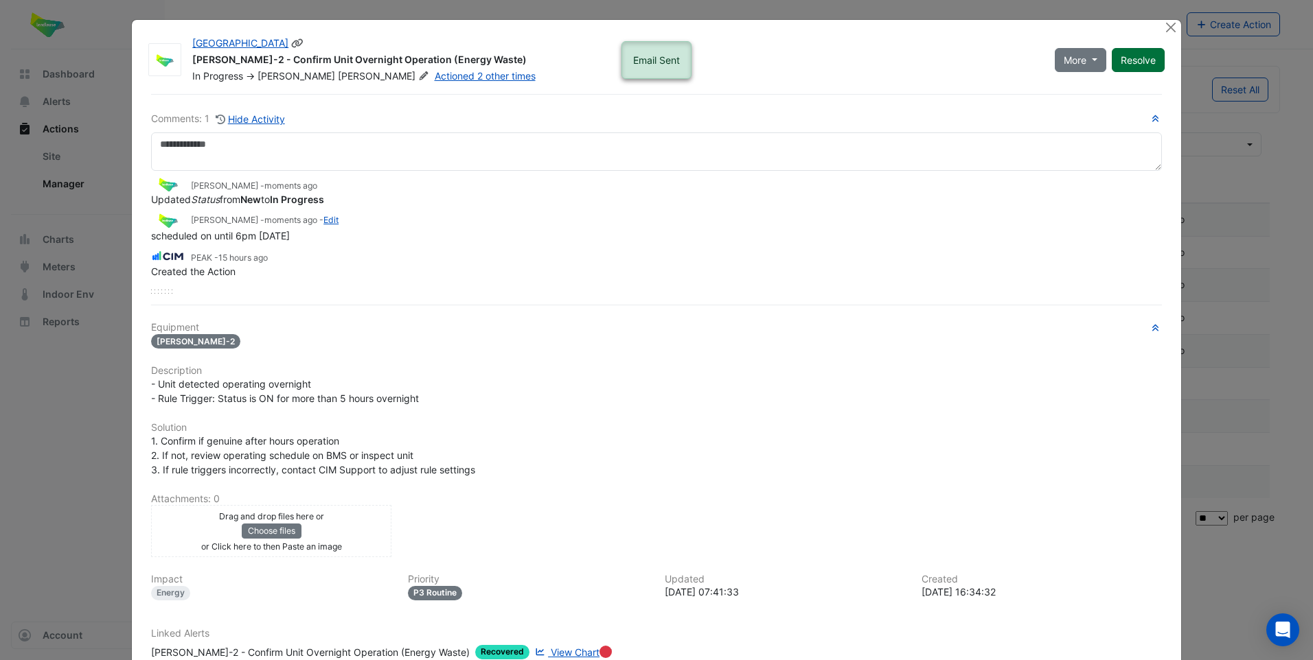
click at [1138, 60] on button "Resolve" at bounding box center [1137, 60] width 53 height 24
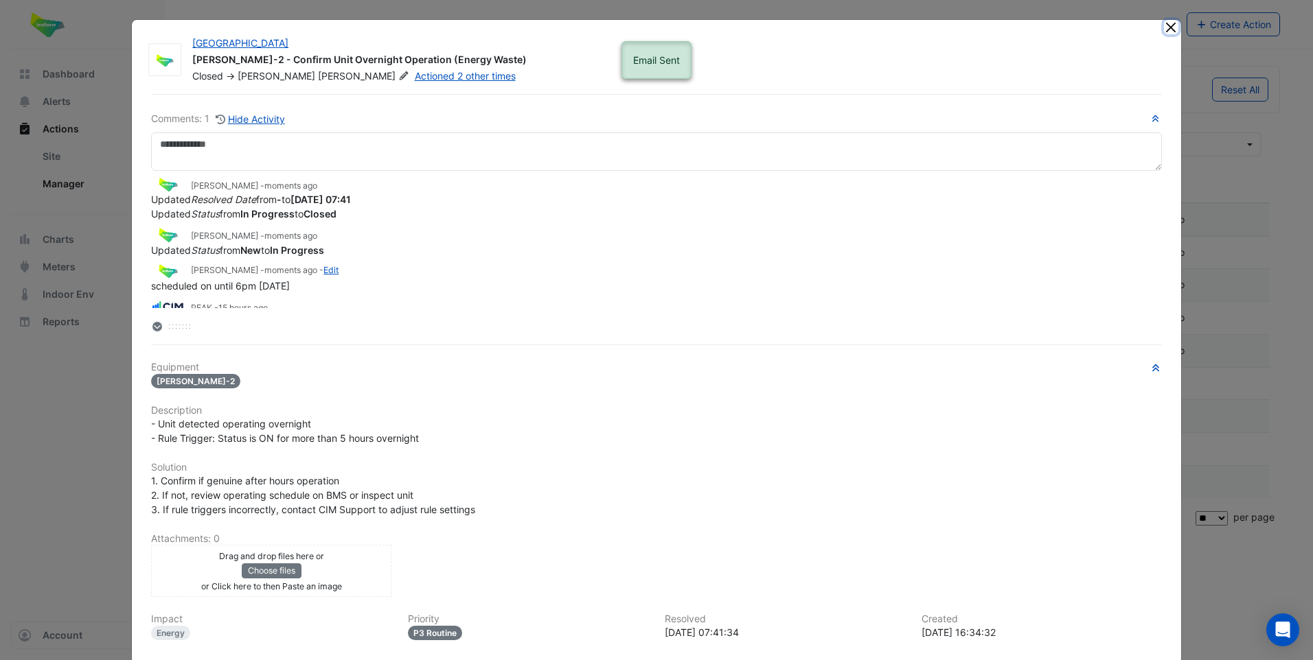
click at [1164, 31] on button "Close" at bounding box center [1171, 27] width 14 height 14
